Goal: Answer question/provide support: Share knowledge or assist other users

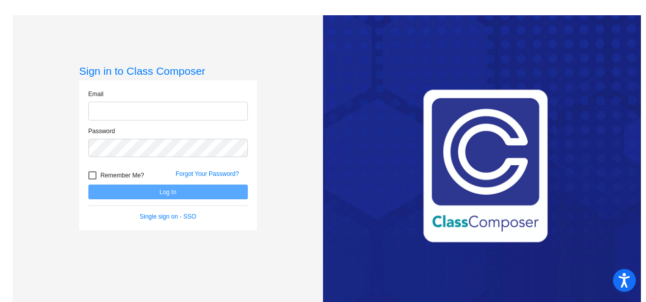
type input "[PERSON_NAME][EMAIL_ADDRESS][PERSON_NAME][DOMAIN_NAME]"
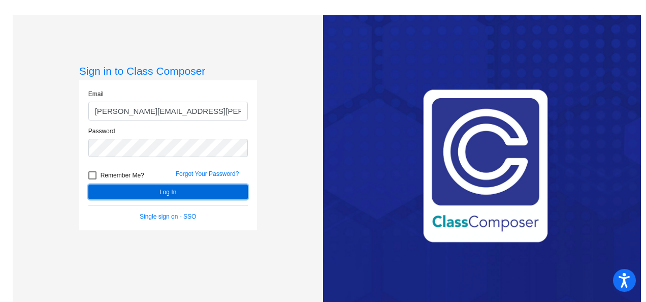
click at [165, 190] on button "Log In" at bounding box center [167, 191] width 159 height 15
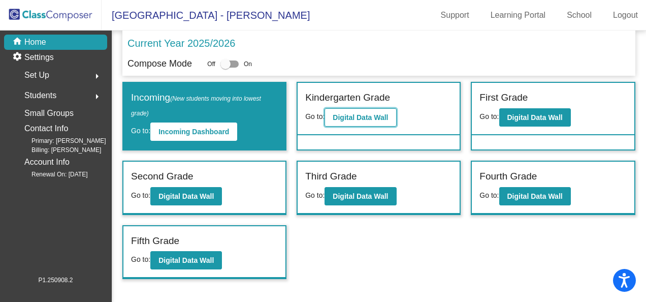
click at [360, 117] on b "Digital Data Wall" at bounding box center [359, 117] width 55 height 8
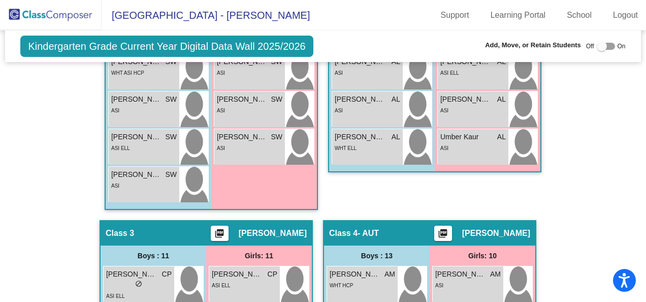
scroll to position [761, 0]
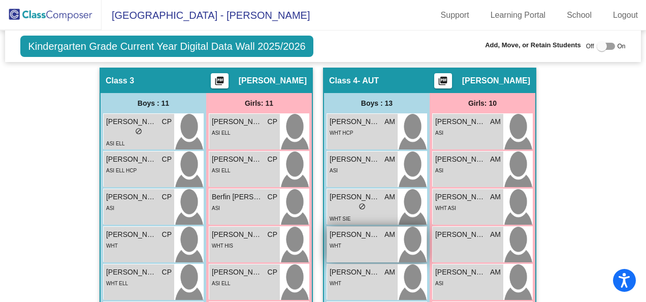
click at [345, 236] on span "[PERSON_NAME]" at bounding box center [354, 234] width 51 height 11
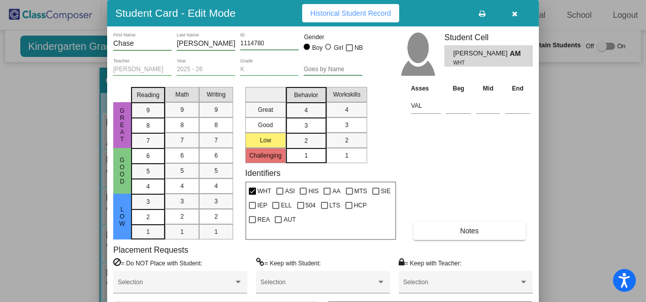
click at [455, 228] on button "Notes" at bounding box center [469, 230] width 112 height 18
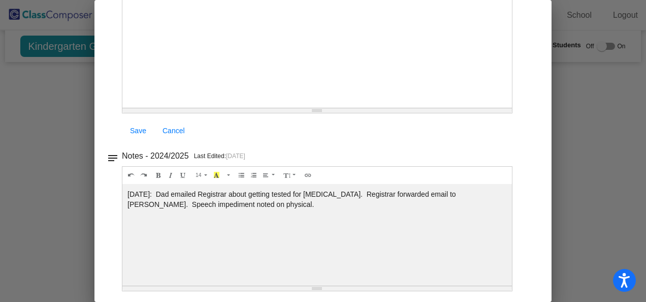
scroll to position [0, 0]
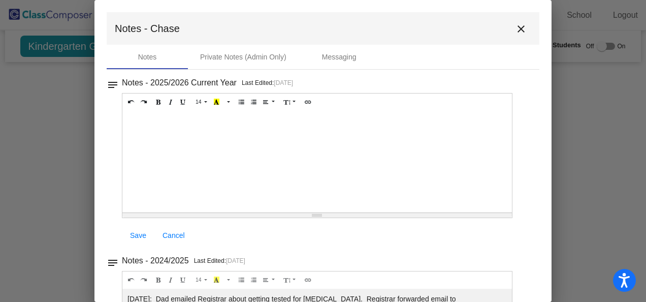
click at [515, 30] on mat-icon "close" at bounding box center [521, 29] width 12 height 12
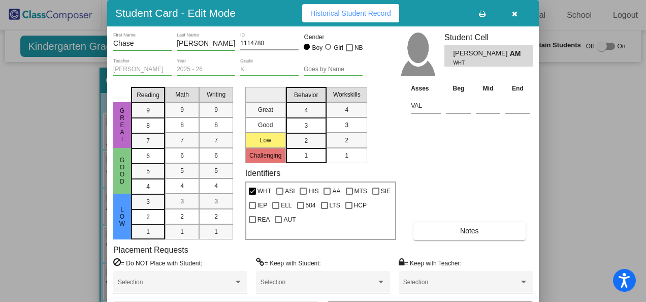
click at [514, 13] on icon "button" at bounding box center [515, 13] width 6 height 7
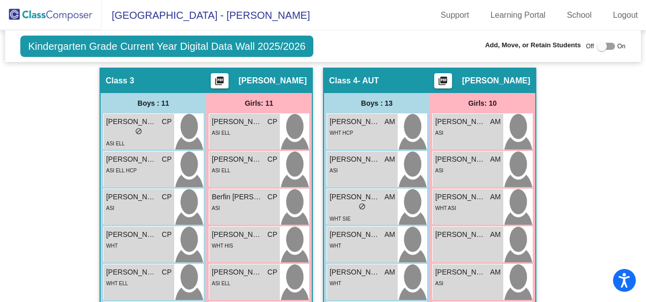
scroll to position [406, 0]
